Goal: Obtain resource: Obtain resource

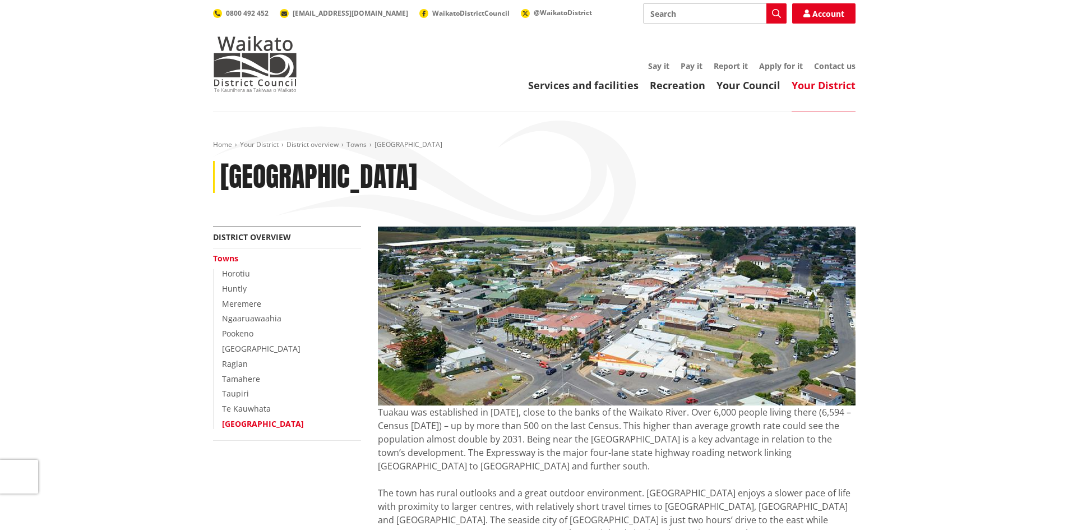
click at [674, 13] on input "Search" at bounding box center [715, 13] width 144 height 20
type input "property file"
click at [775, 14] on icon "button" at bounding box center [776, 13] width 9 height 9
click at [714, 33] on div "Toggle search Toggle navigation Services and facilities Recreation Your Council…" at bounding box center [535, 47] width 660 height 89
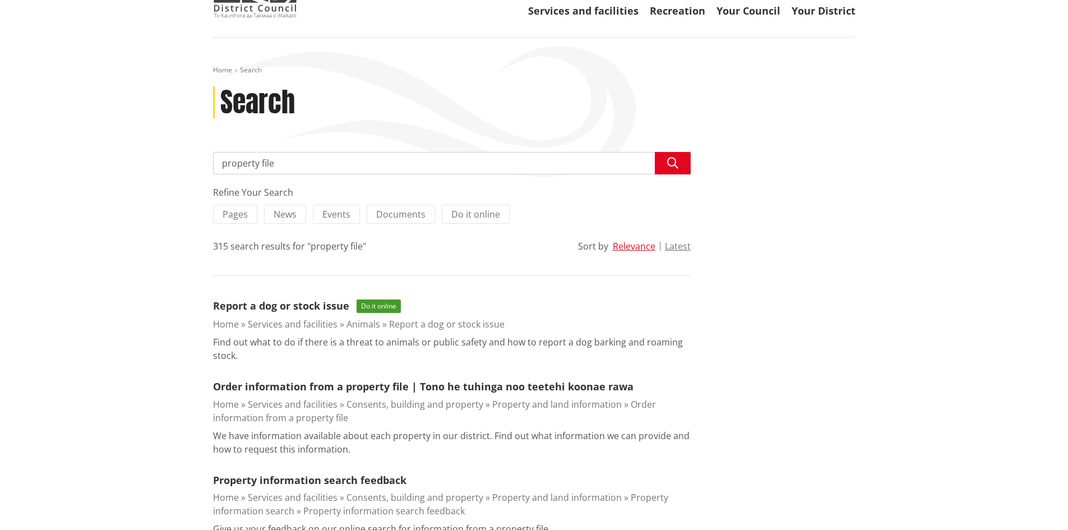
scroll to position [150, 0]
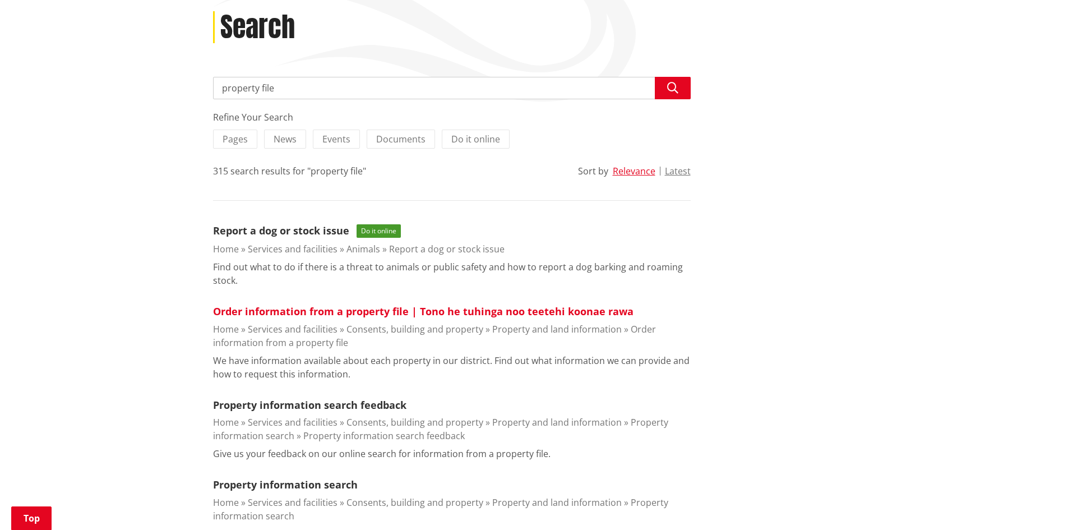
click at [365, 307] on link "Order information from a property file | Tono he tuhinga noo teetehi koonae rawa" at bounding box center [423, 311] width 421 height 13
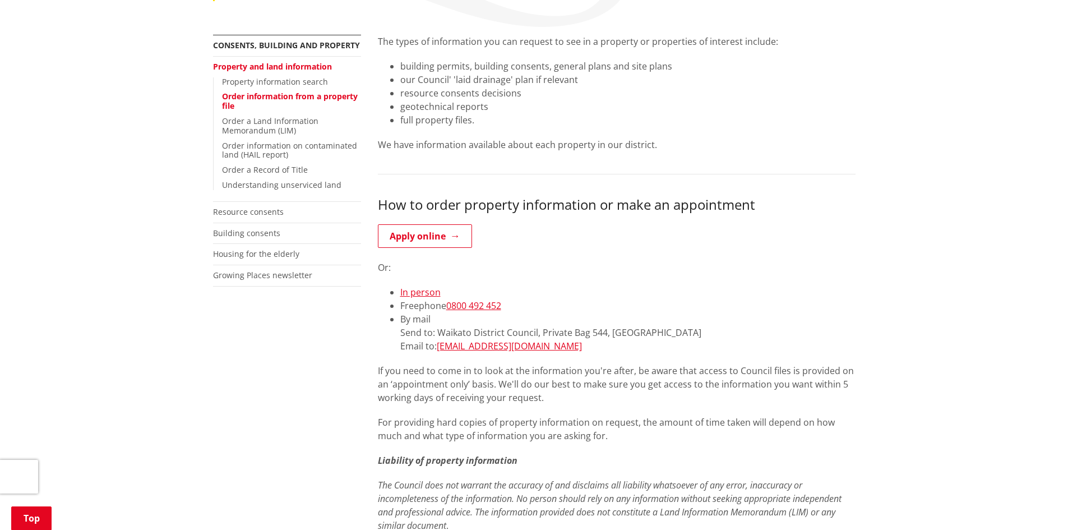
scroll to position [299, 0]
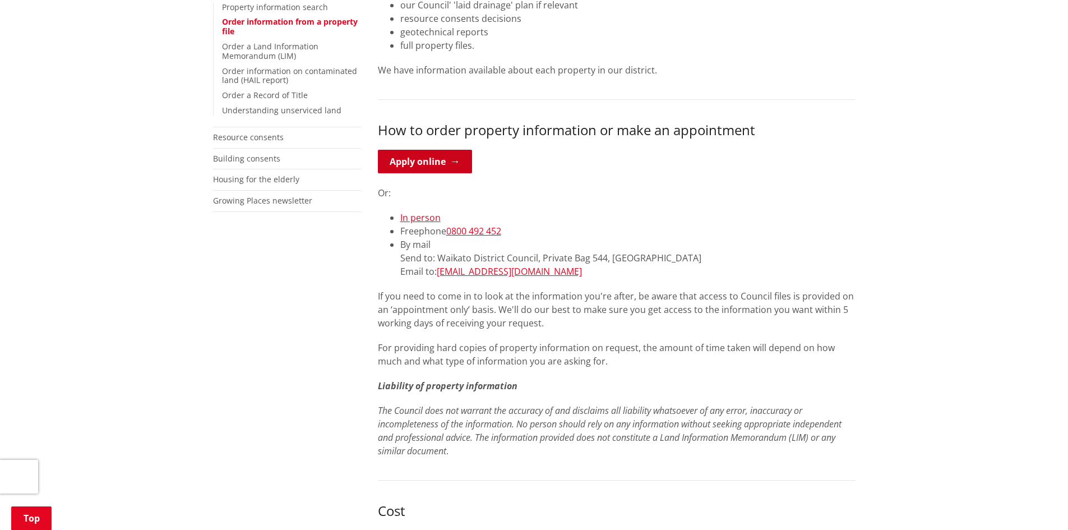
click at [425, 164] on link "Apply online" at bounding box center [425, 162] width 94 height 24
